Goal: Information Seeking & Learning: Learn about a topic

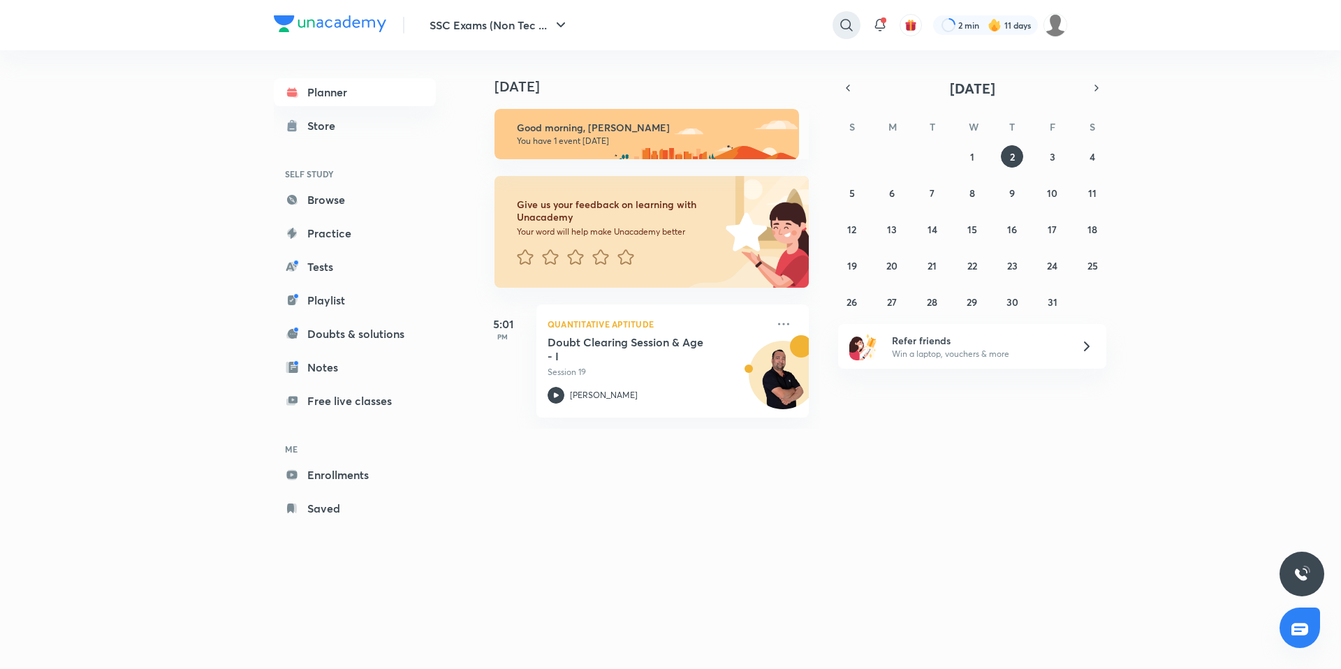
click at [851, 22] on icon at bounding box center [846, 25] width 17 height 17
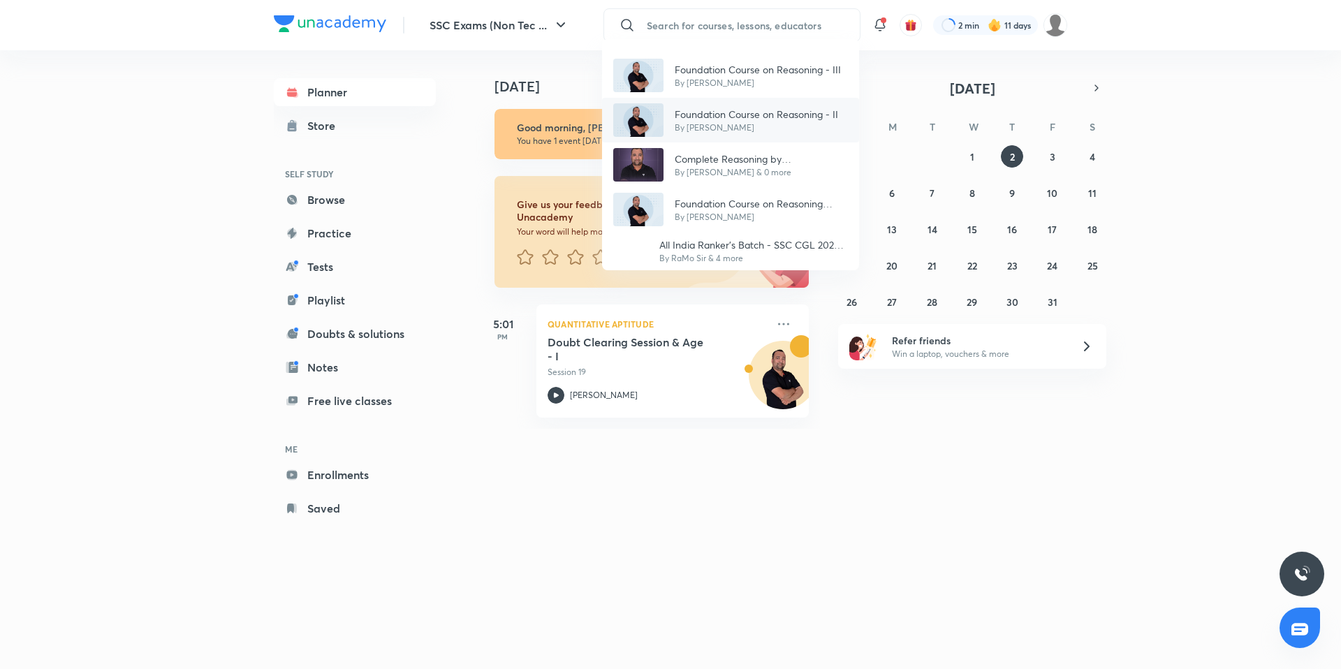
click at [653, 137] on div "Foundation Course on Reasoning - II By [PERSON_NAME]" at bounding box center [730, 120] width 257 height 45
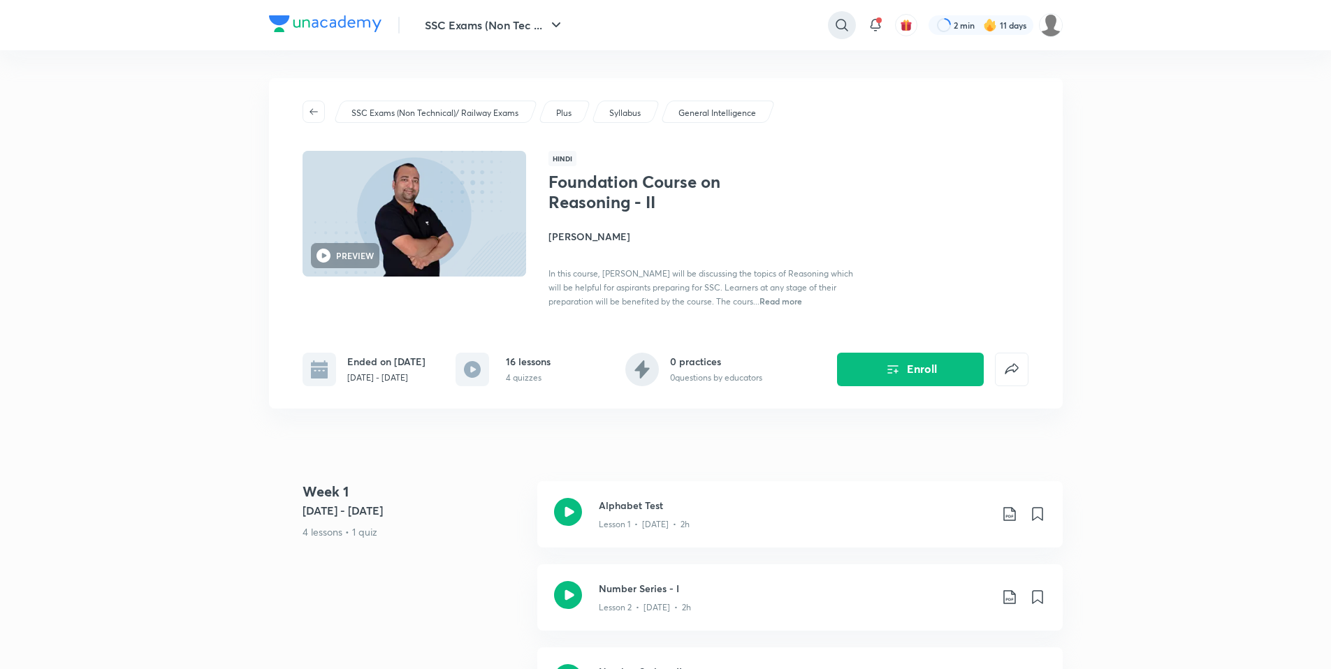
click at [847, 24] on icon at bounding box center [841, 25] width 17 height 17
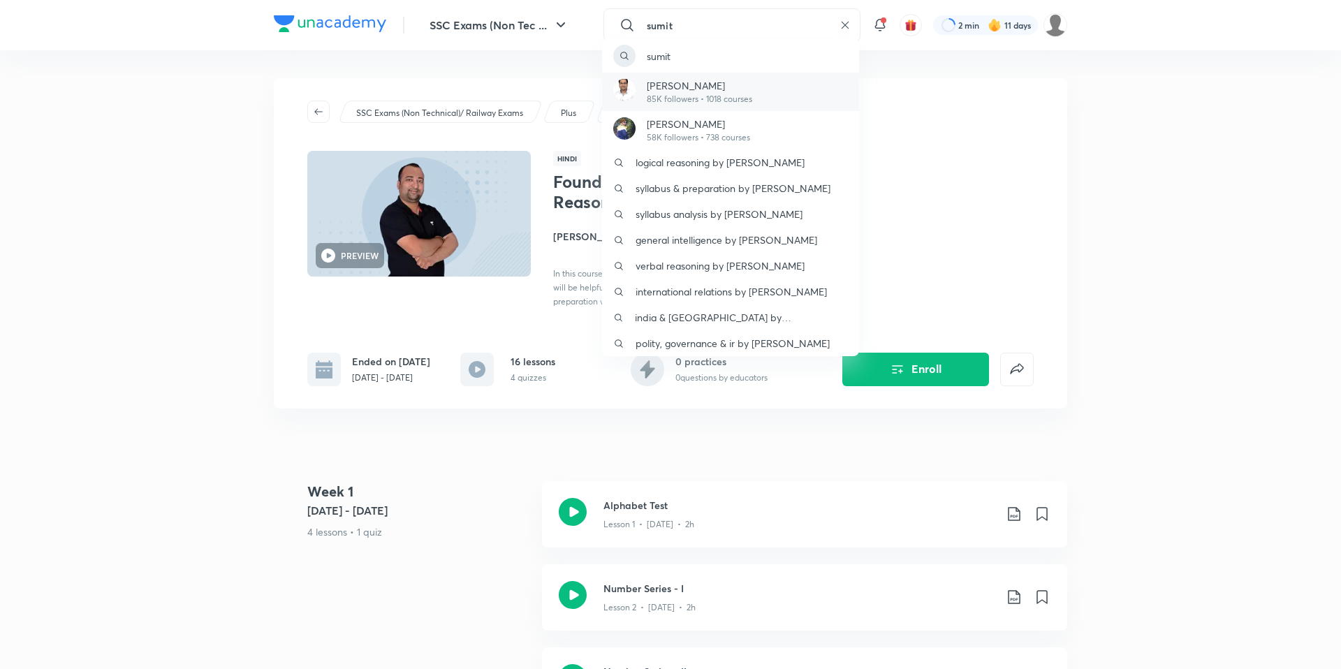
type input "sumit"
click at [678, 97] on p "85K followers • 1018 courses" at bounding box center [699, 99] width 105 height 13
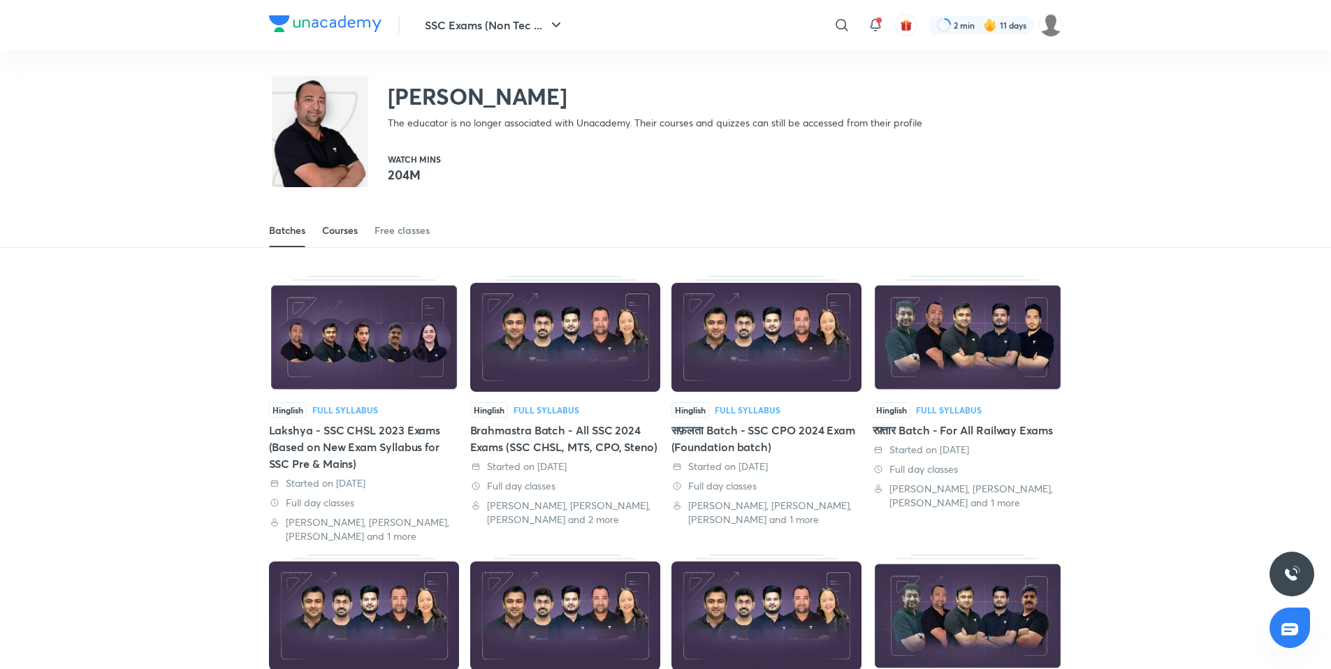
click at [347, 235] on div "Courses" at bounding box center [340, 231] width 36 height 14
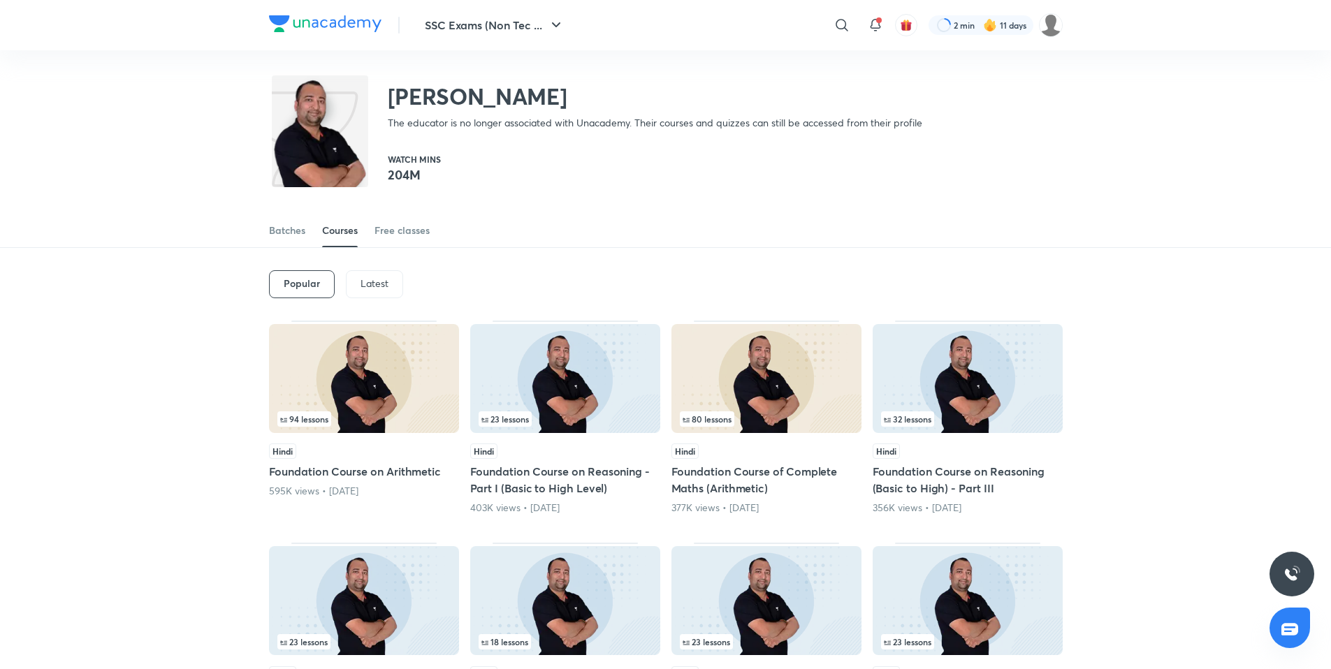
click at [576, 403] on img at bounding box center [565, 378] width 190 height 109
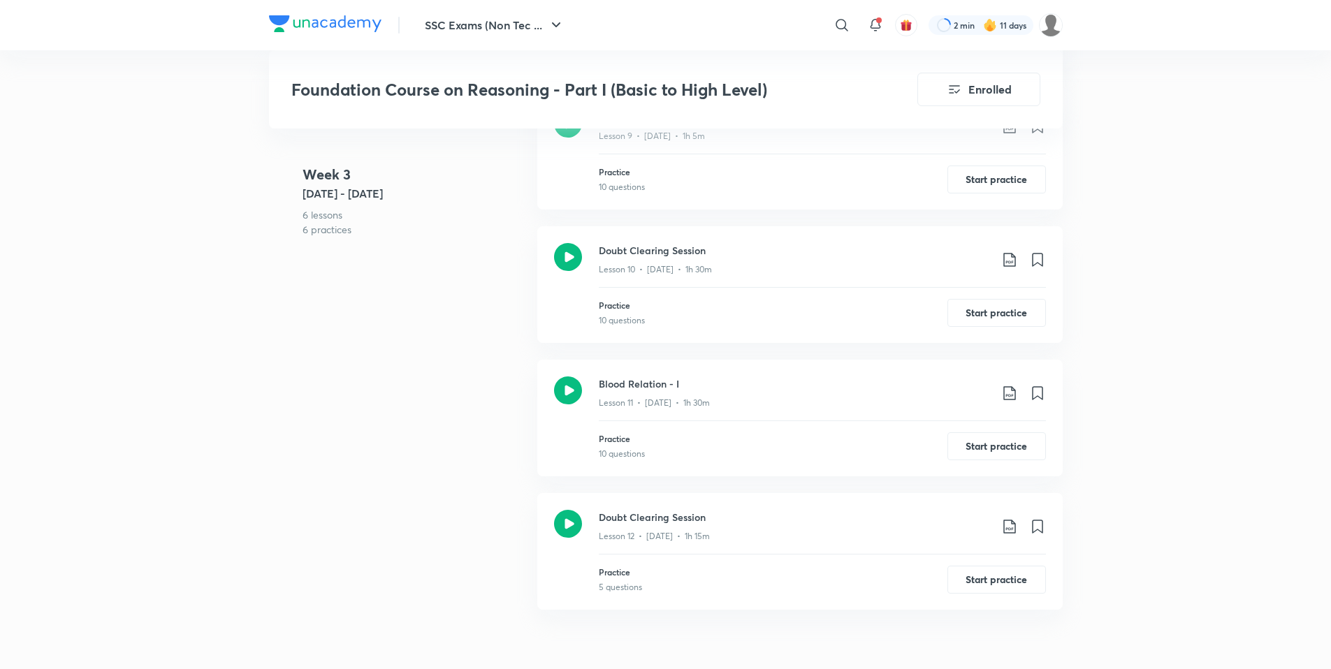
scroll to position [1858, 0]
click at [639, 379] on h3 "Blood Relation - I" at bounding box center [794, 381] width 391 height 15
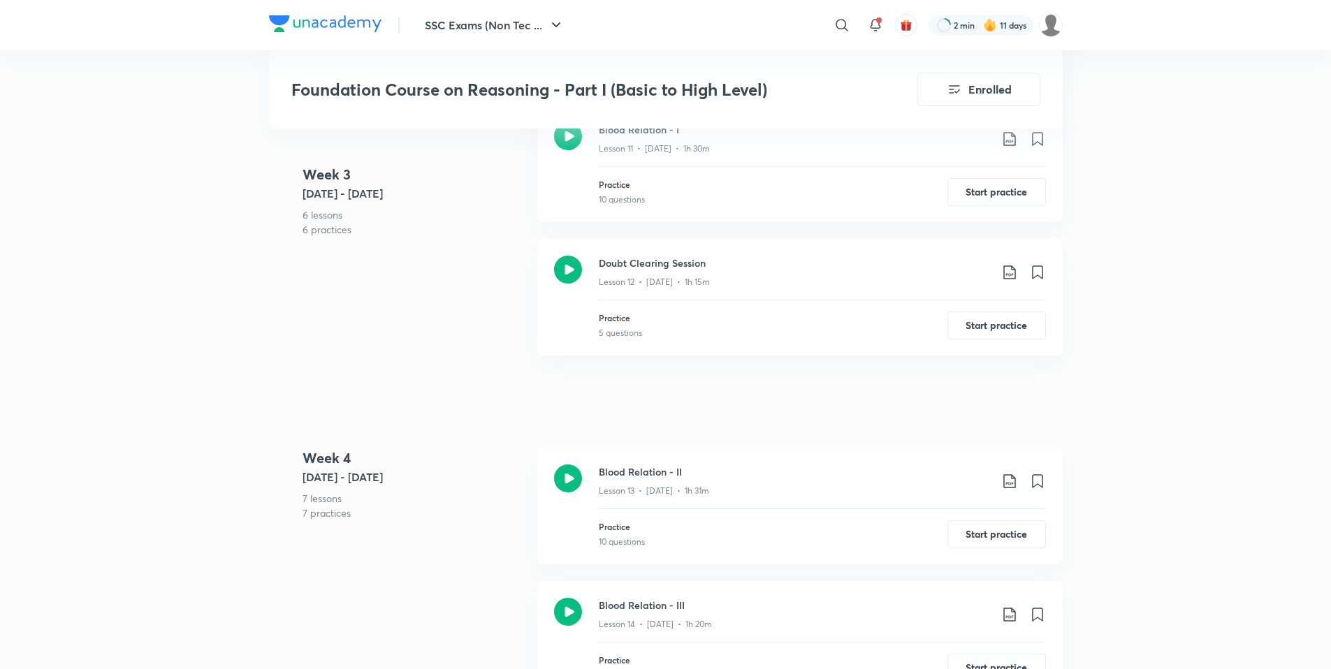
scroll to position [2110, 0]
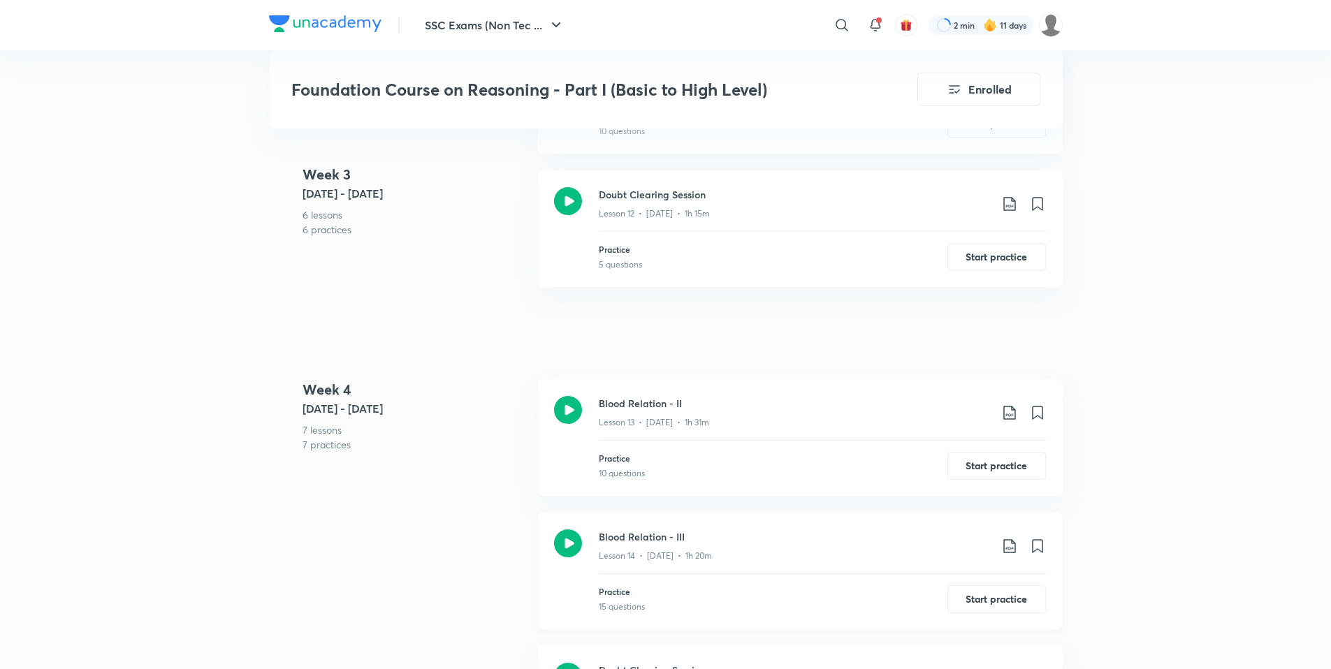
scroll to position [2212, 0]
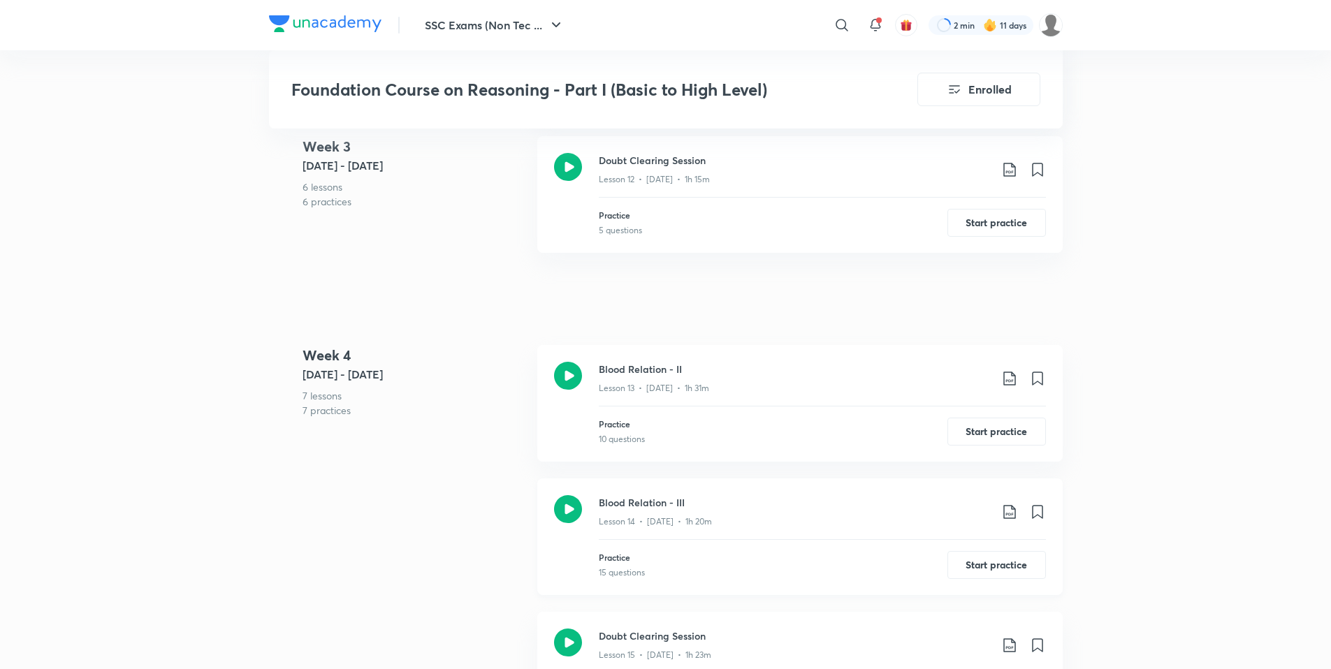
click at [602, 524] on p "Lesson 14 • [DATE] • 1h 20m" at bounding box center [655, 522] width 113 height 13
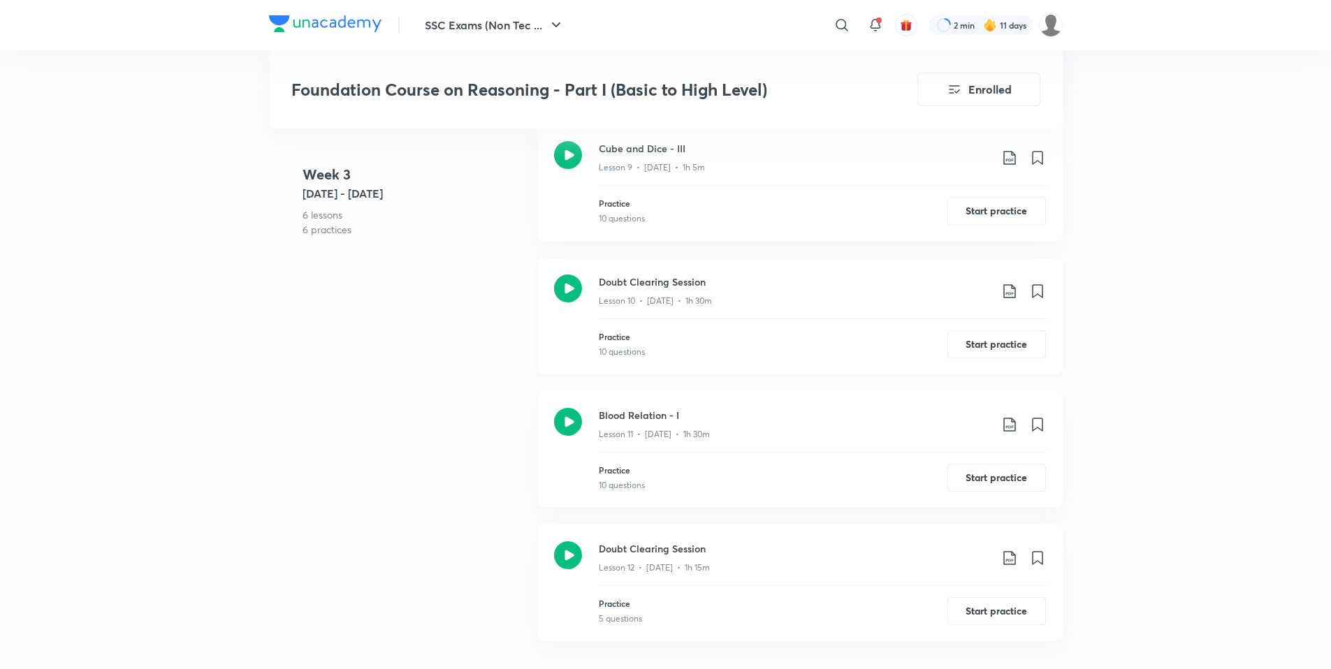
scroll to position [1832, 0]
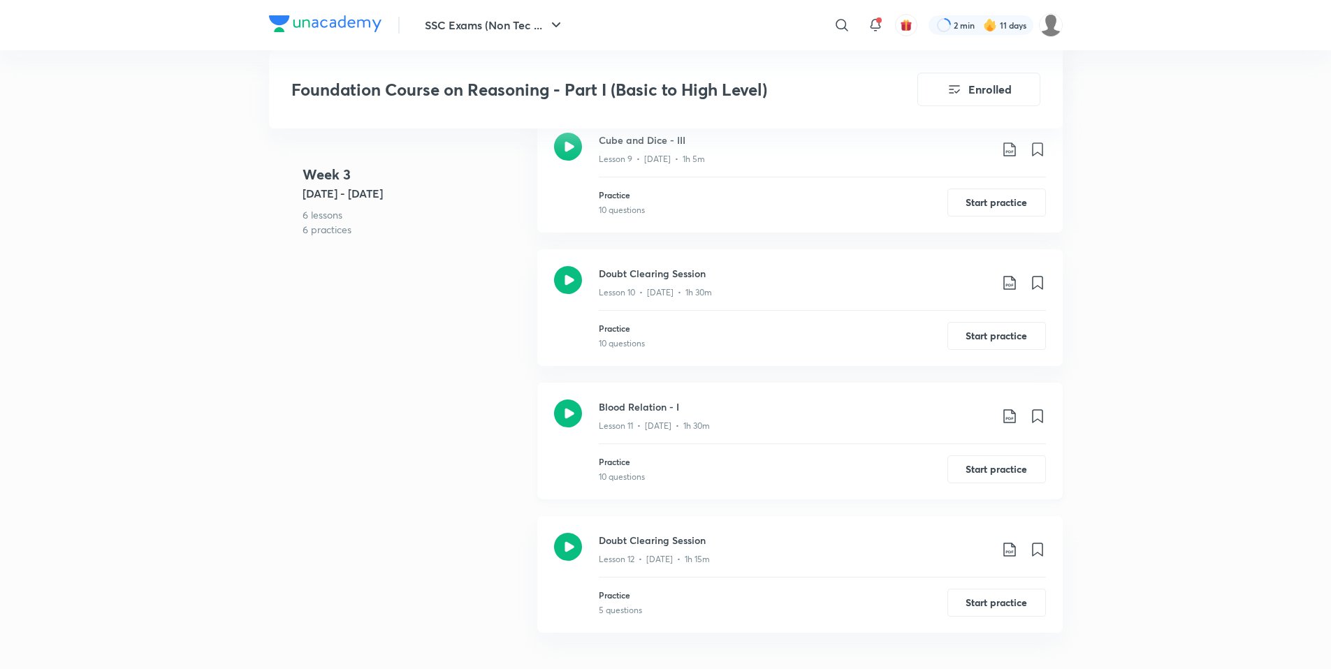
click at [627, 399] on div "Blood Relation - I Lesson 11 • [DATE] • 1h 30m Practice 10 questions Start prac…" at bounding box center [799, 441] width 525 height 117
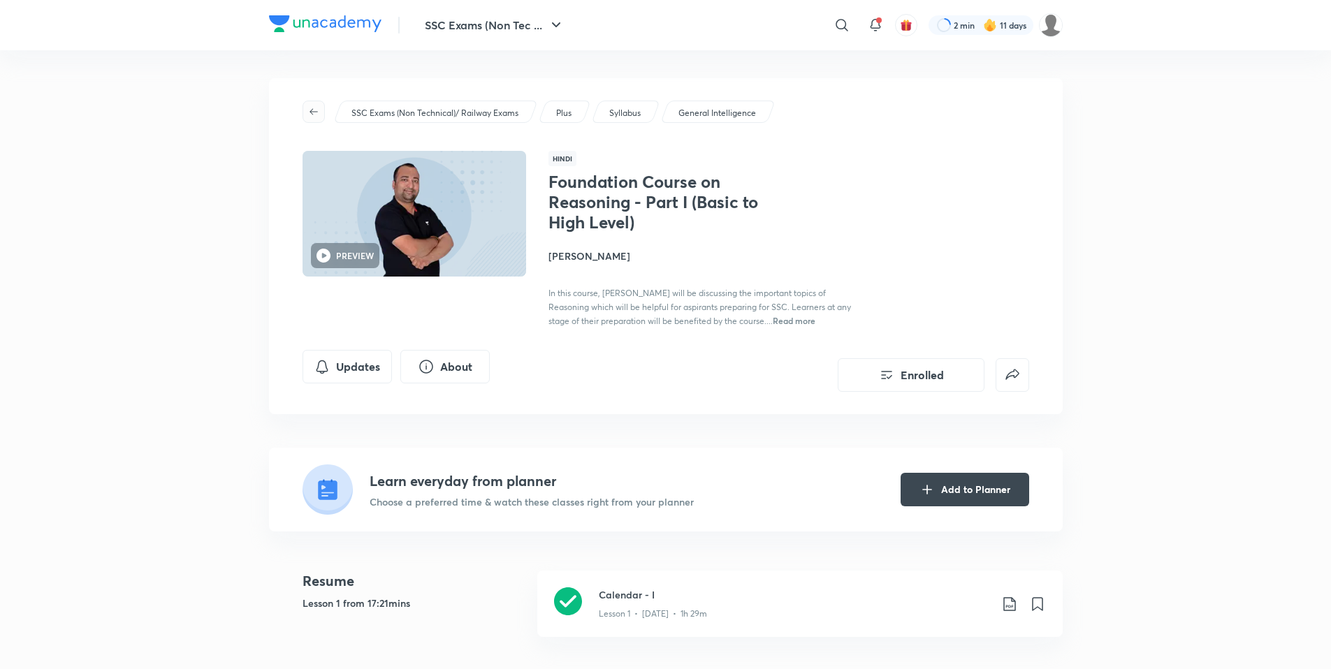
click at [319, 110] on span "button" at bounding box center [313, 111] width 21 height 11
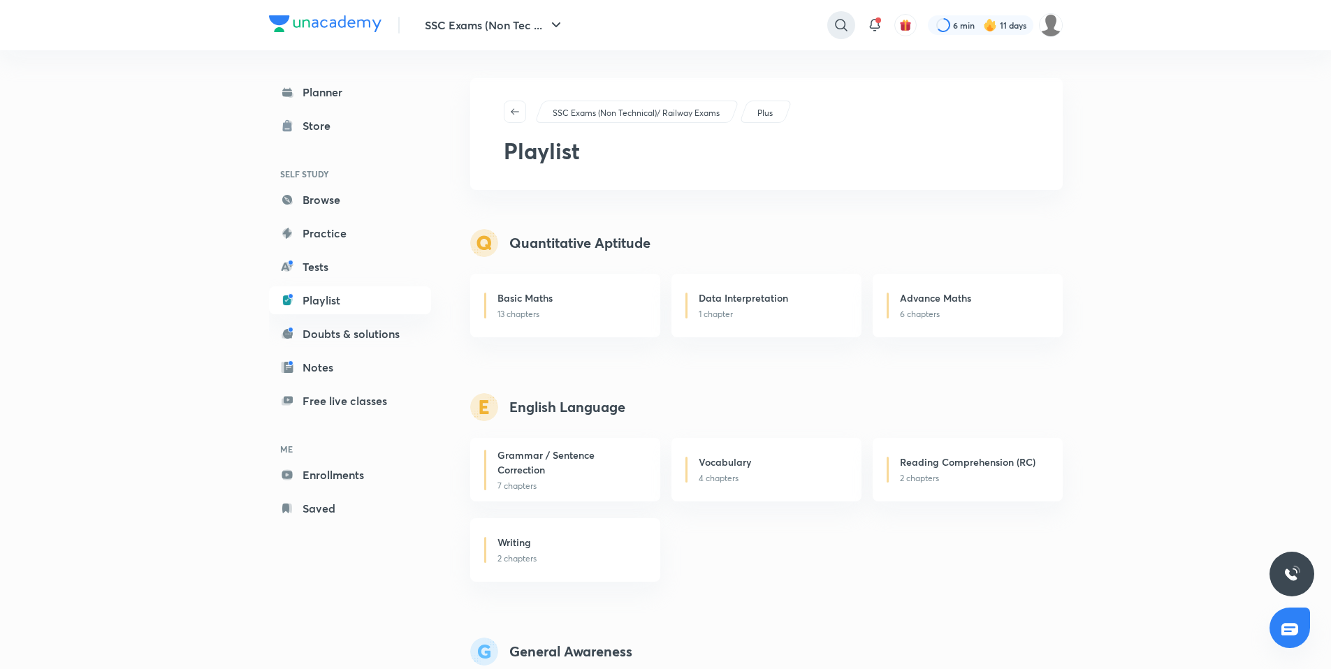
click at [843, 31] on icon at bounding box center [841, 25] width 17 height 17
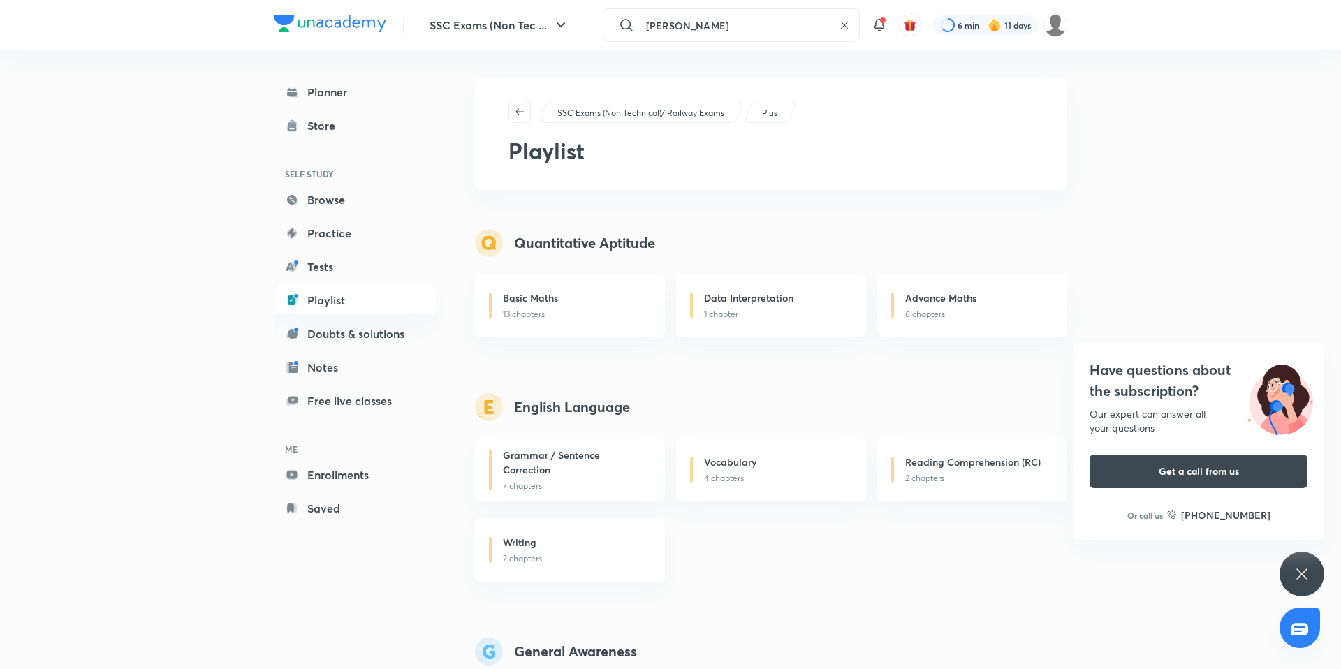
type input "[PERSON_NAME]"
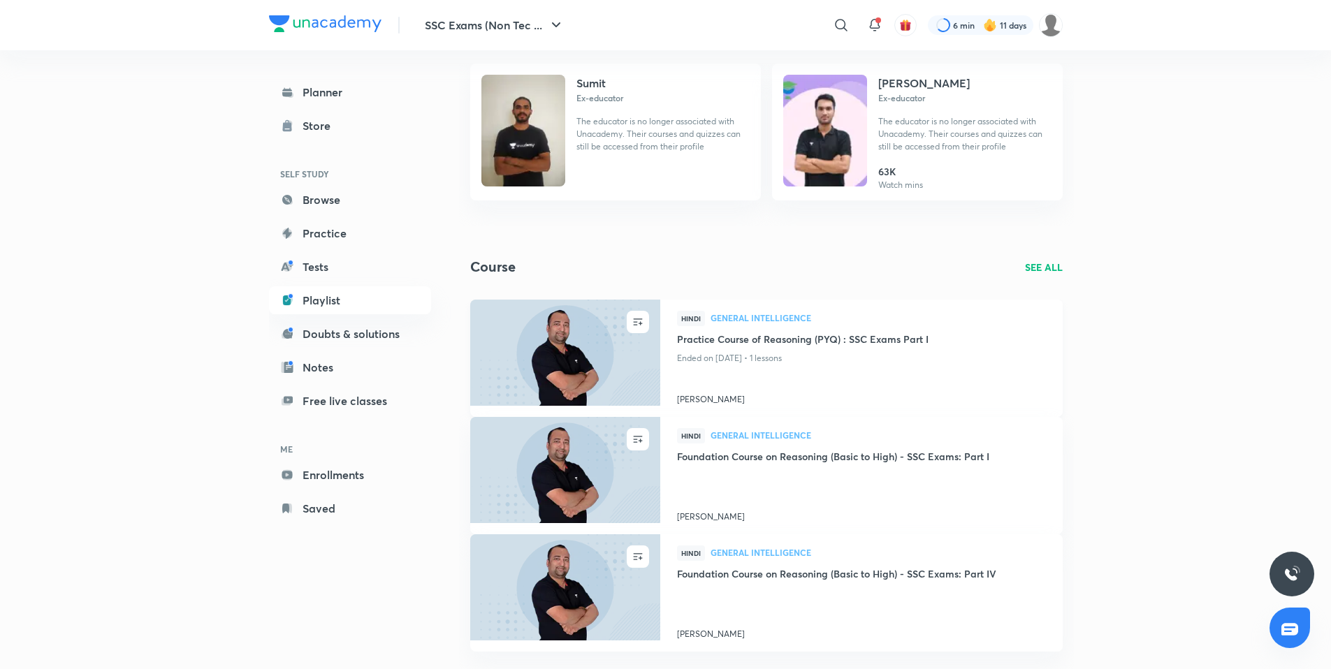
scroll to position [112, 0]
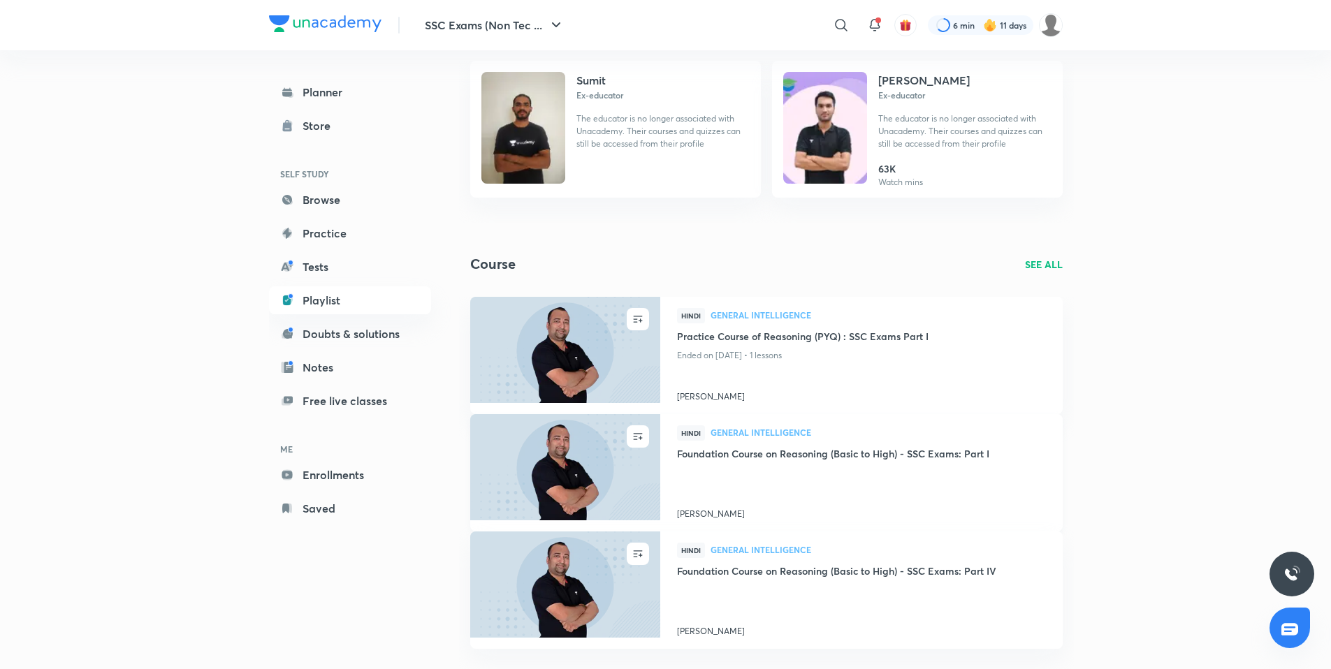
click at [738, 458] on h4 "Foundation Course on Reasoning (Basic to High) - SSC Exams: Part I" at bounding box center [861, 454] width 369 height 17
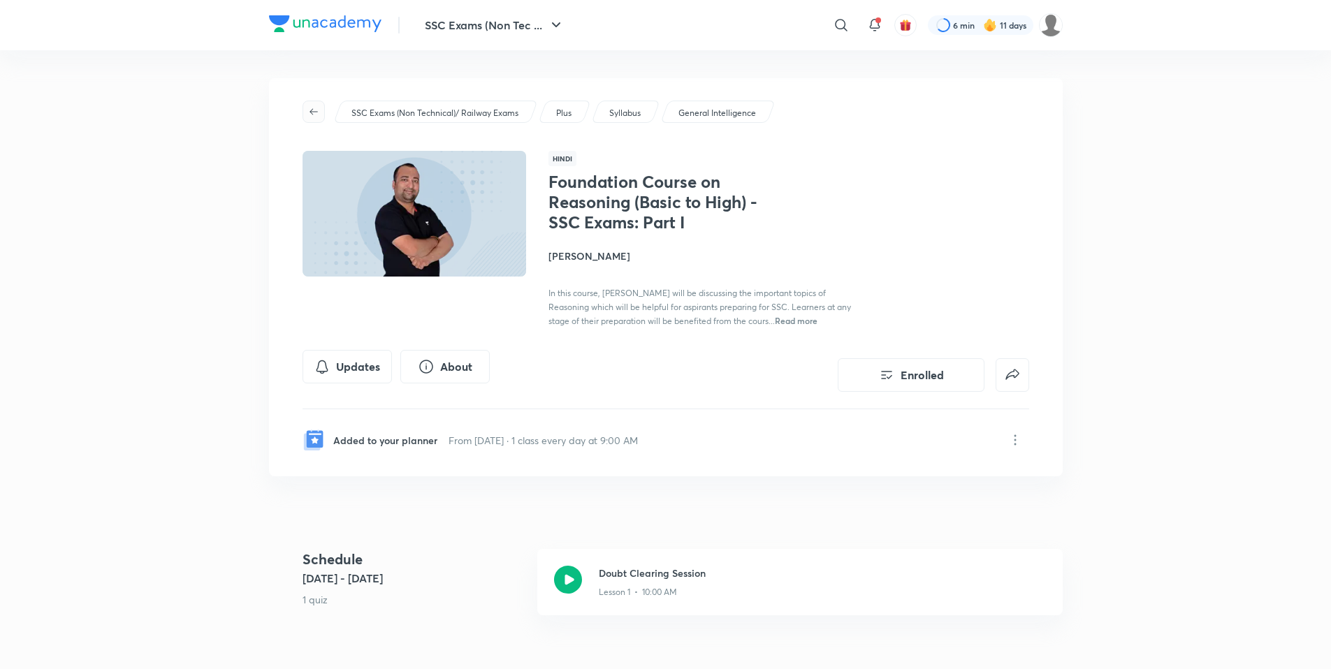
click at [312, 114] on icon "button" at bounding box center [313, 111] width 8 height 6
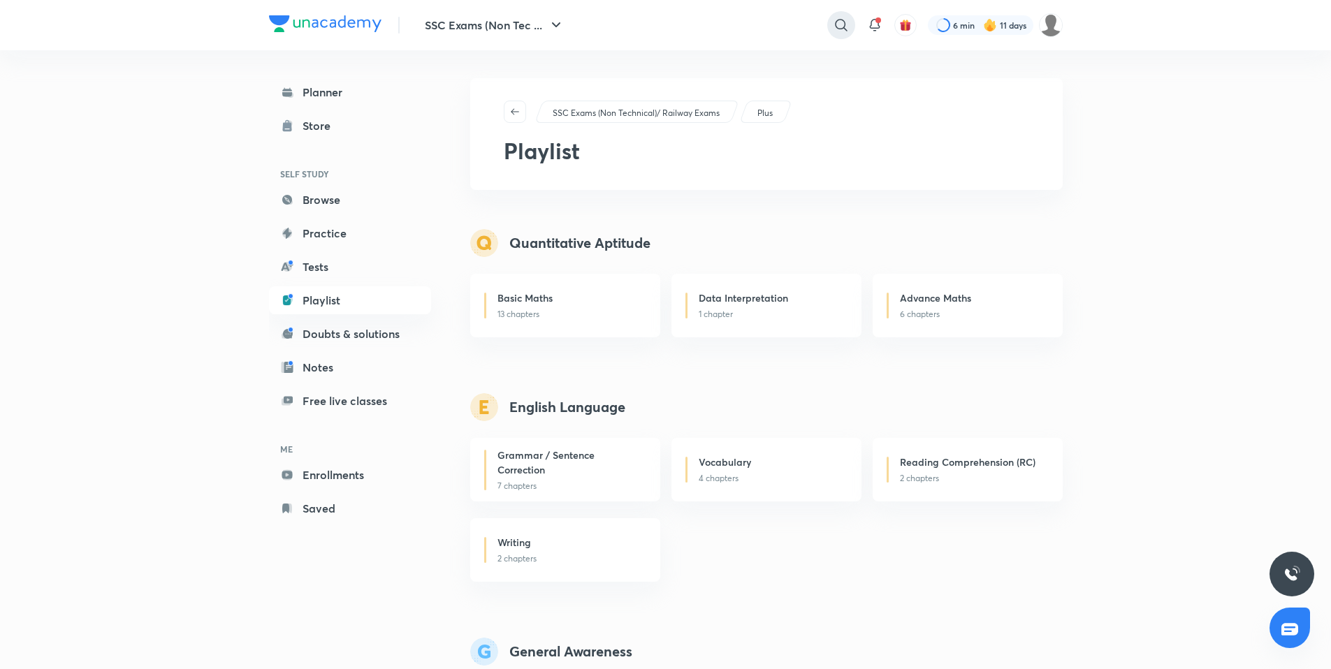
click at [833, 32] on icon at bounding box center [841, 25] width 17 height 17
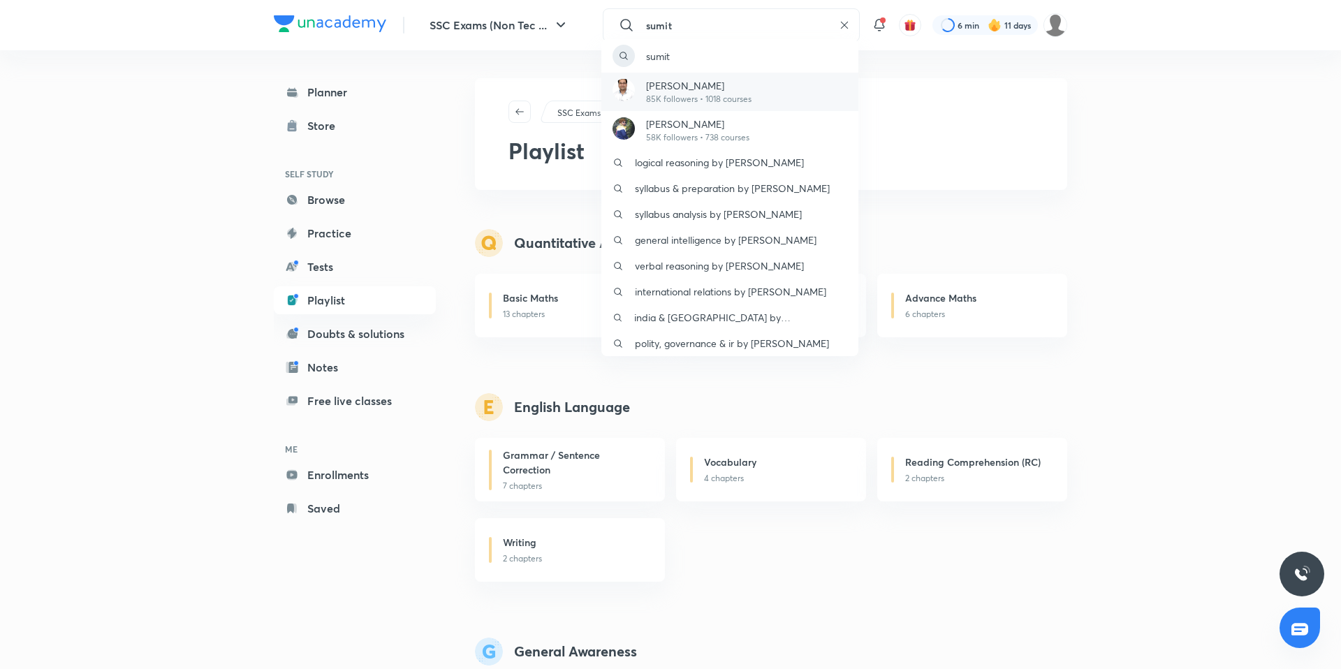
type input "sumit"
click at [692, 96] on p "85K followers • 1018 courses" at bounding box center [698, 99] width 105 height 13
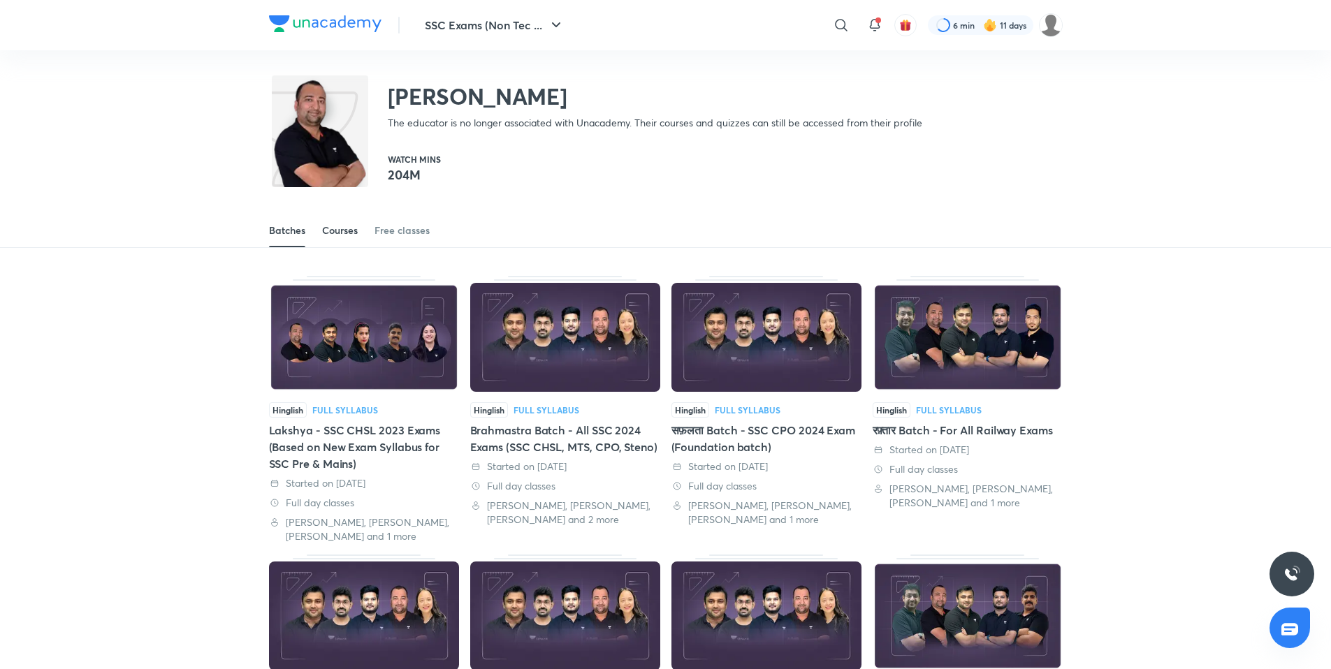
click at [344, 231] on div "Courses" at bounding box center [340, 231] width 36 height 14
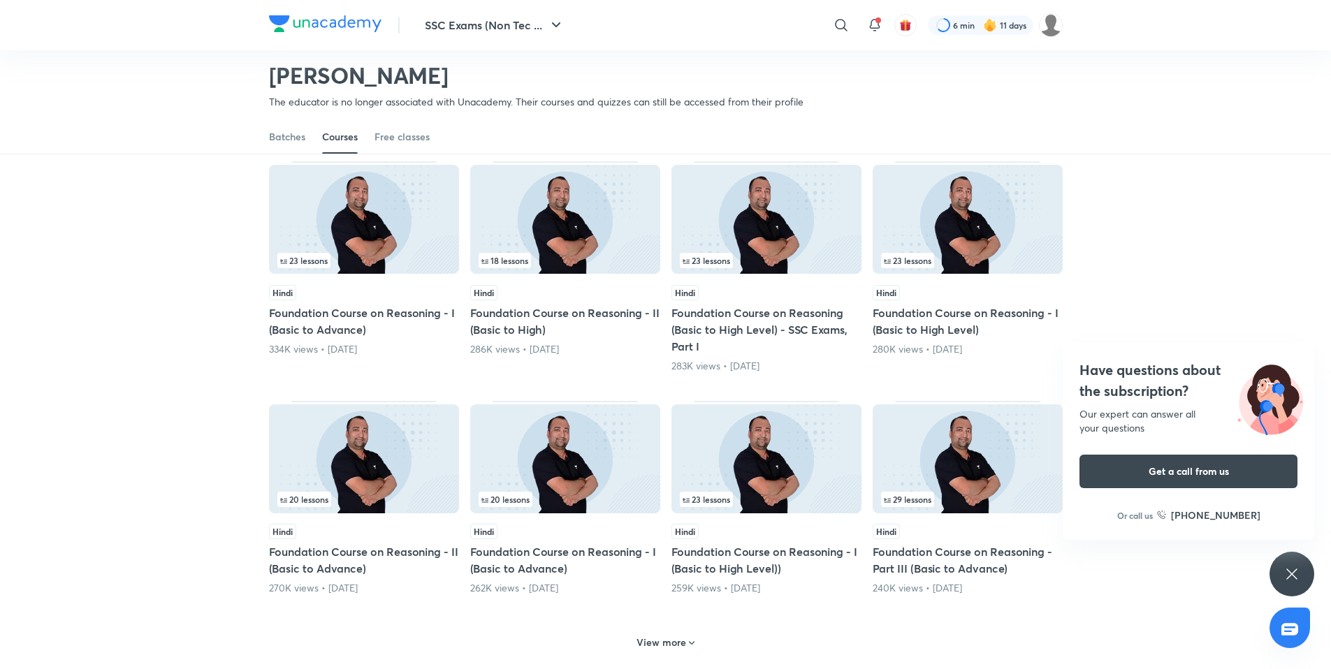
scroll to position [354, 0]
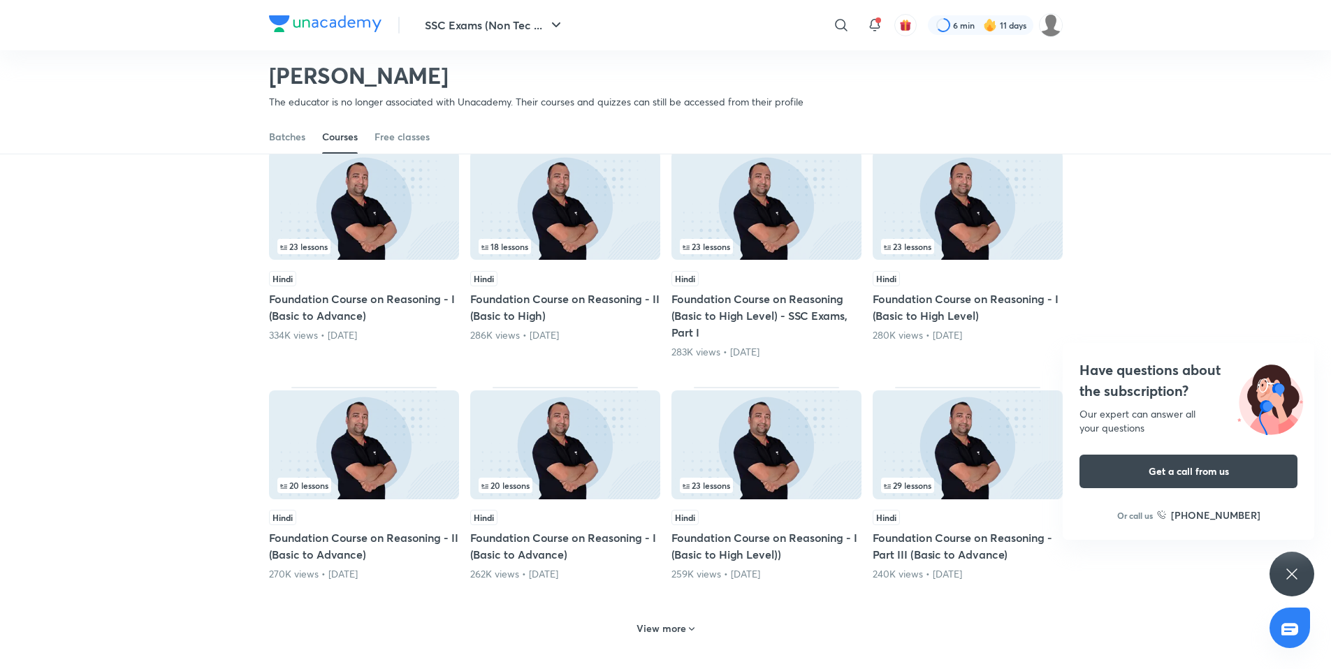
click at [952, 256] on img at bounding box center [968, 205] width 190 height 109
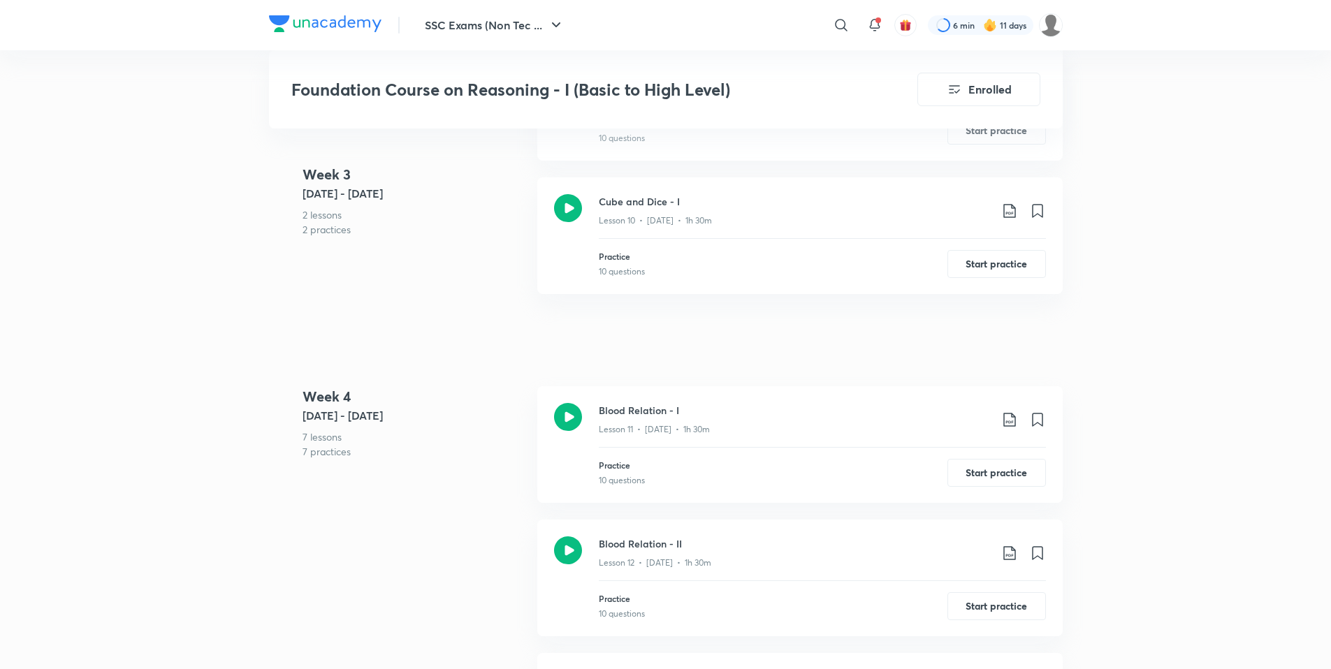
scroll to position [1938, 0]
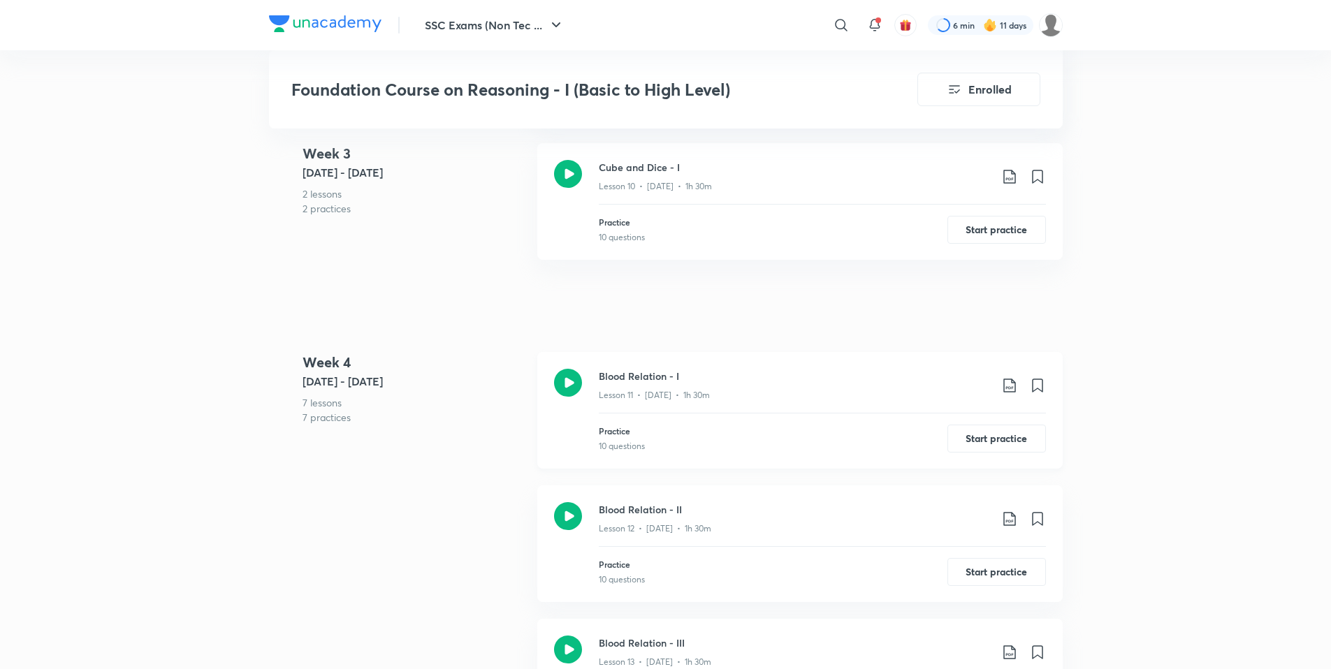
click at [651, 389] on p "Lesson 11 • [DATE] • 1h 30m" at bounding box center [654, 395] width 111 height 13
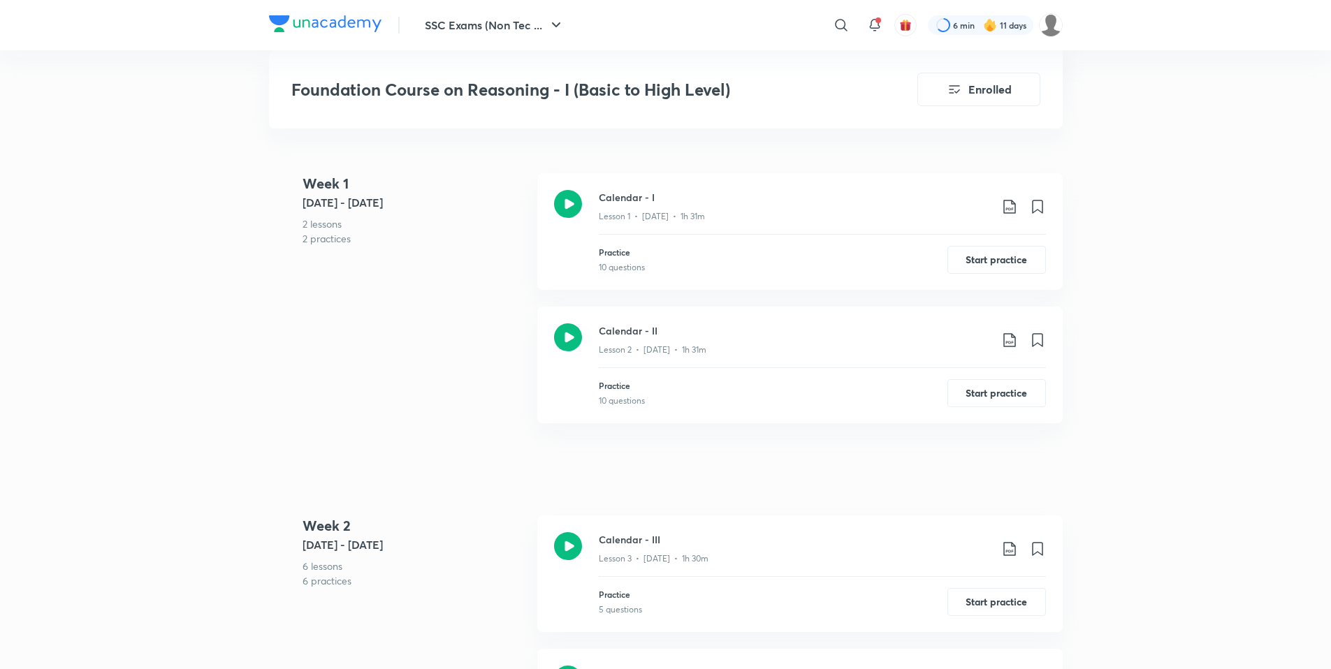
scroll to position [543, 0]
